Goal: Task Accomplishment & Management: Use online tool/utility

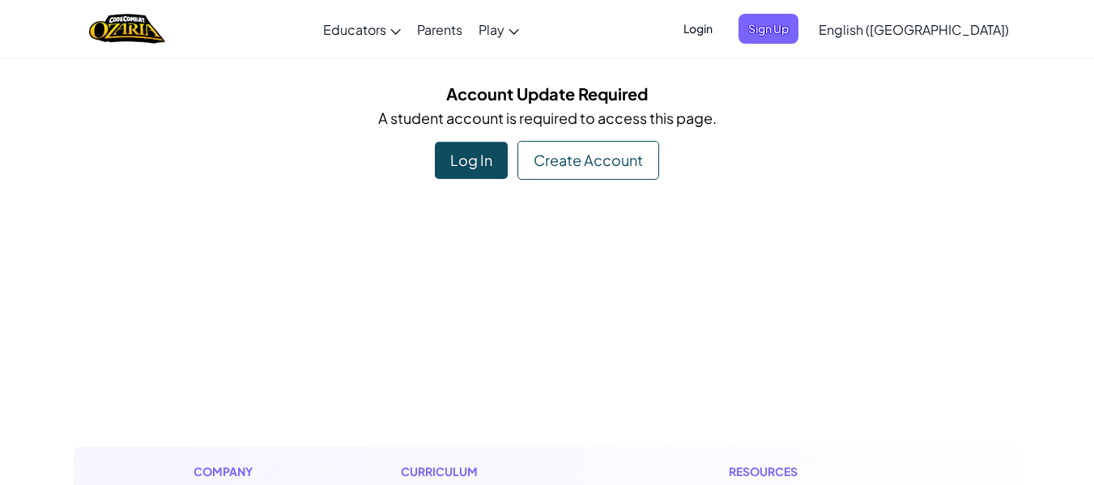
click at [474, 164] on div "Log In" at bounding box center [471, 160] width 73 height 37
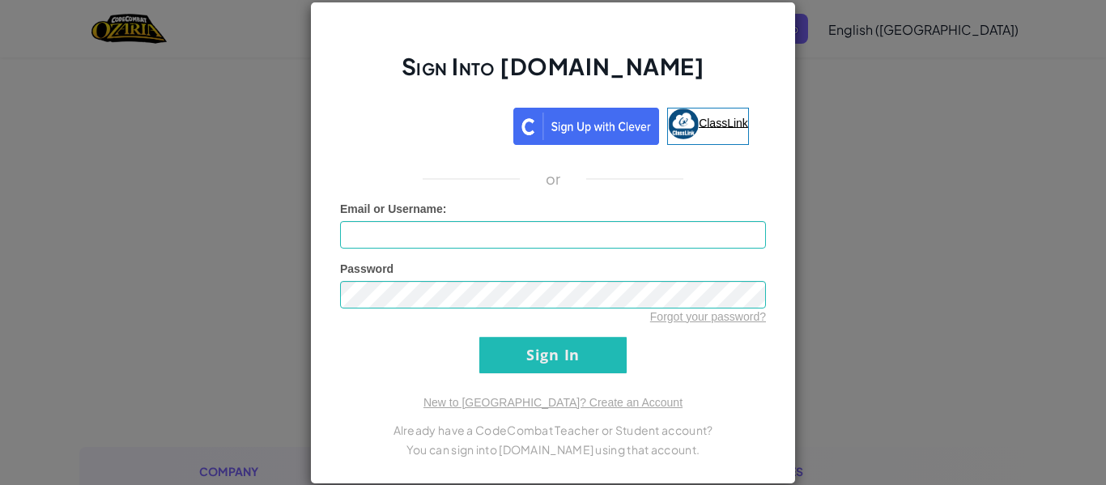
click at [690, 124] on img at bounding box center [683, 123] width 31 height 31
click at [699, 126] on span "ClassLink" at bounding box center [723, 122] width 49 height 13
click at [699, 134] on link "ClassLink" at bounding box center [708, 126] width 82 height 37
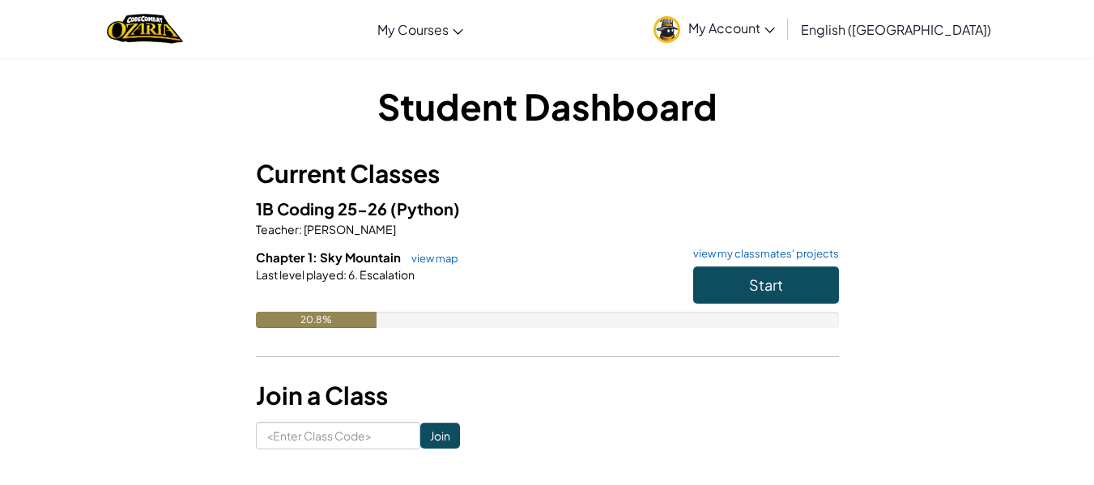
click at [300, 219] on h5 "1B Coding 25-26 (Python)" at bounding box center [547, 208] width 583 height 25
click at [742, 271] on button "Start" at bounding box center [766, 284] width 146 height 37
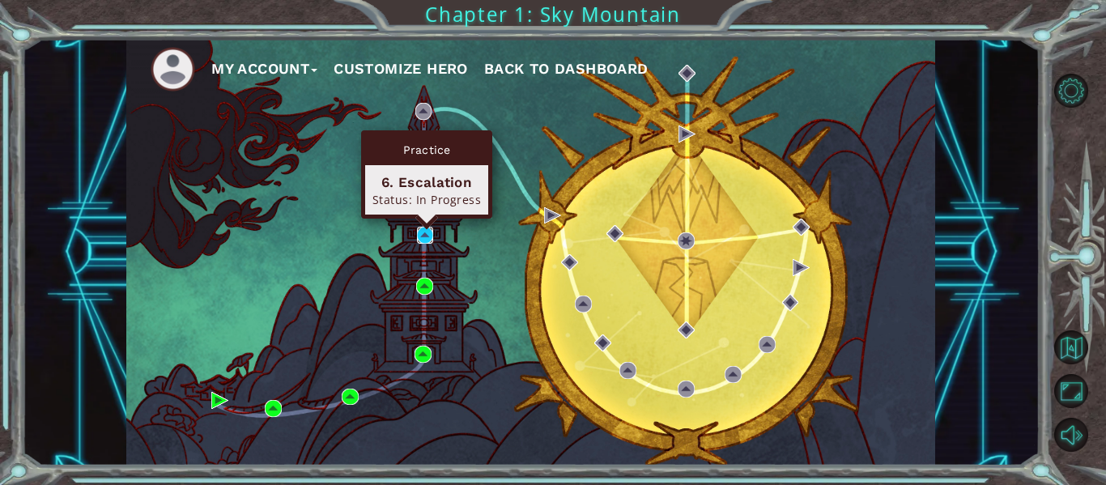
click at [423, 237] on img at bounding box center [425, 235] width 17 height 17
